Goal: Navigation & Orientation: Find specific page/section

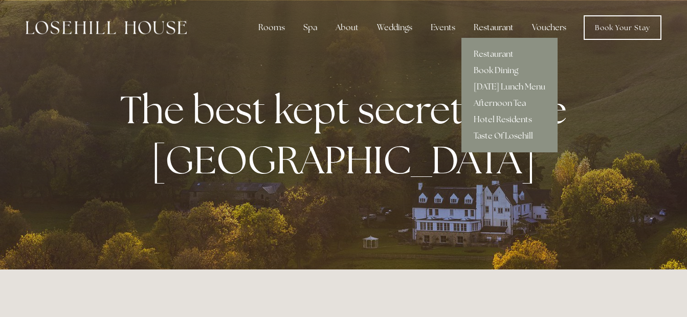
click at [487, 22] on div "Restaurant" at bounding box center [493, 27] width 56 height 20
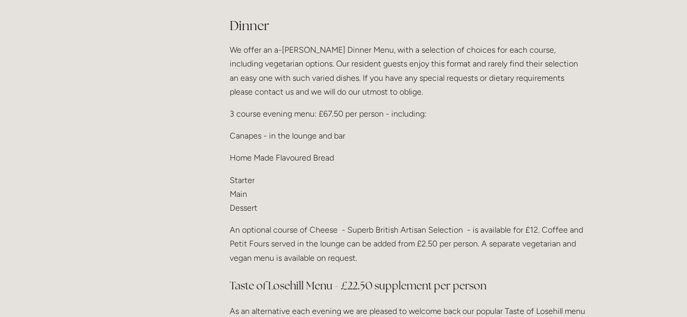
scroll to position [1213, 0]
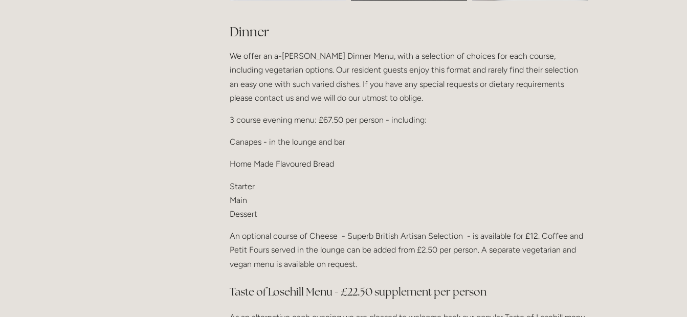
drag, startPoint x: 622, startPoint y: 100, endPoint x: 626, endPoint y: 133, distance: 33.0
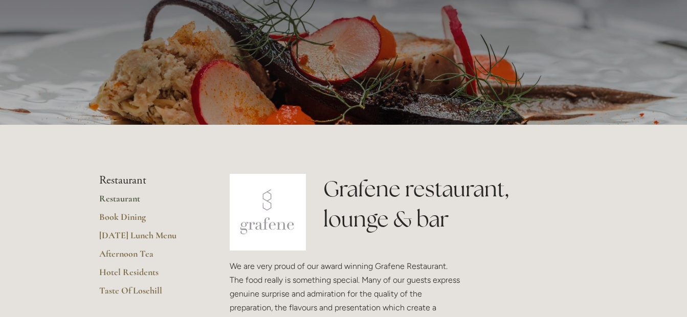
scroll to position [0, 0]
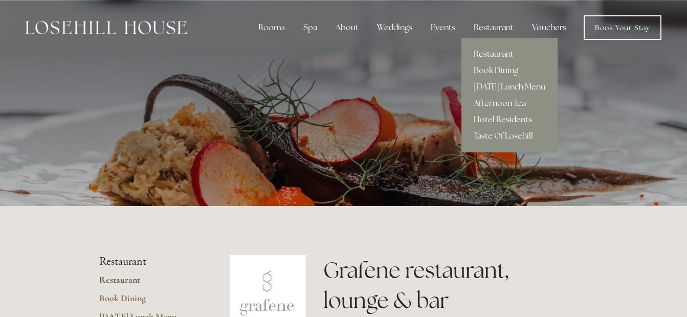
click at [498, 116] on link "Hotel Residents" at bounding box center [509, 120] width 96 height 16
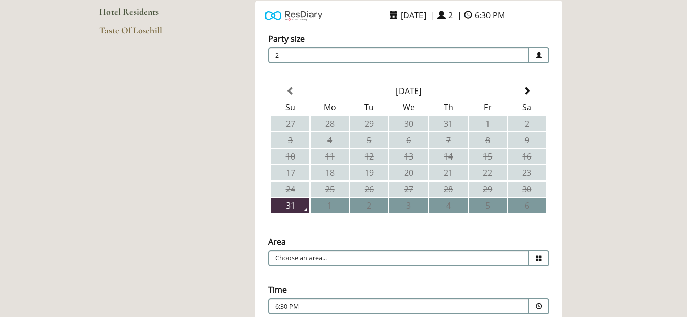
scroll to position [211, 0]
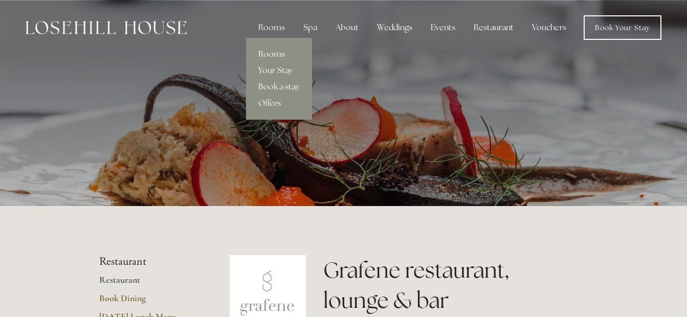
click at [274, 55] on link "Rooms" at bounding box center [279, 54] width 66 height 16
